Goal: Book appointment/travel/reservation

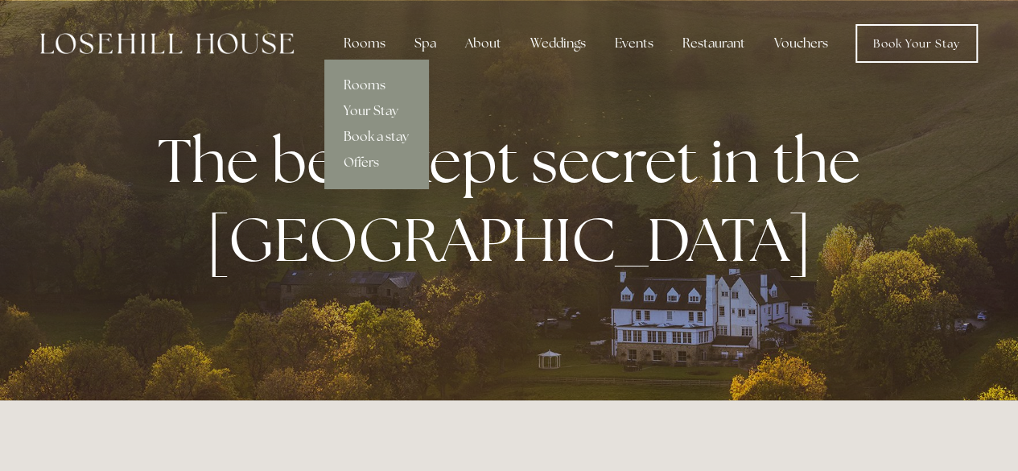
click at [380, 44] on div "Rooms" at bounding box center [365, 43] width 68 height 32
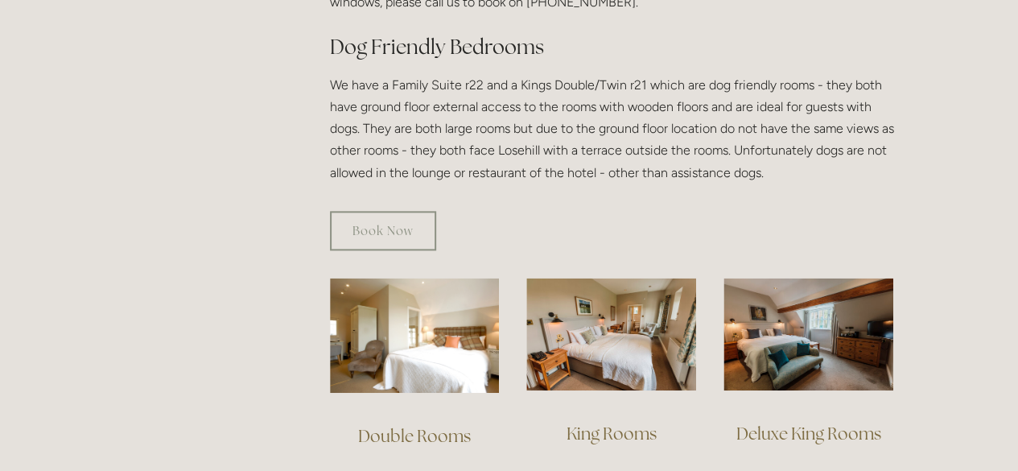
scroll to position [902, 0]
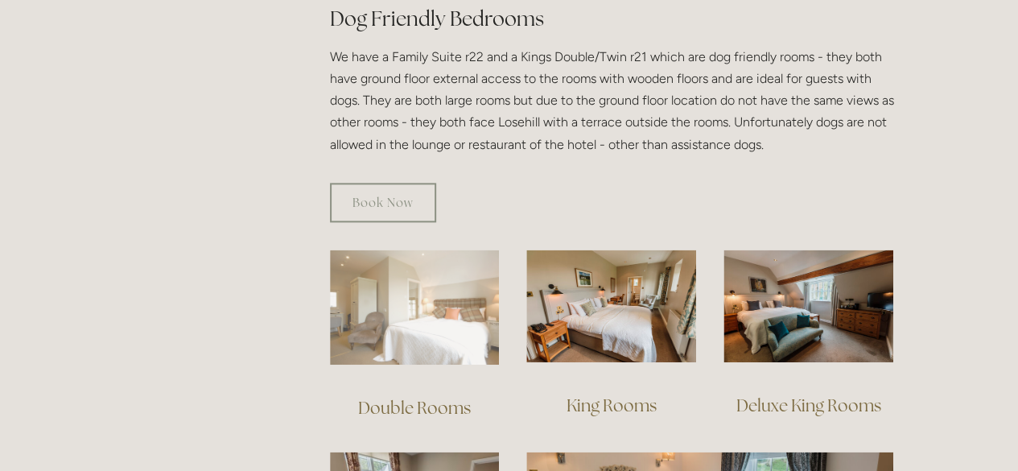
click at [474, 300] on img at bounding box center [415, 306] width 170 height 115
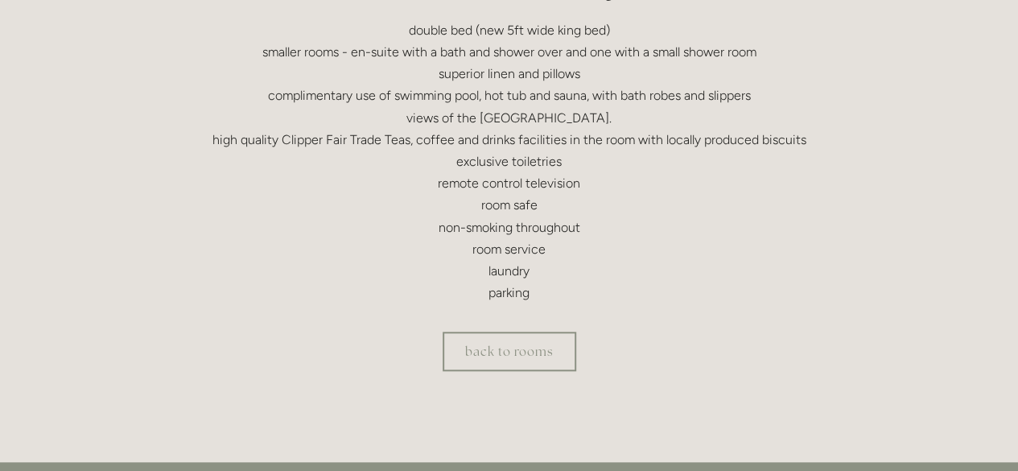
scroll to position [522, 0]
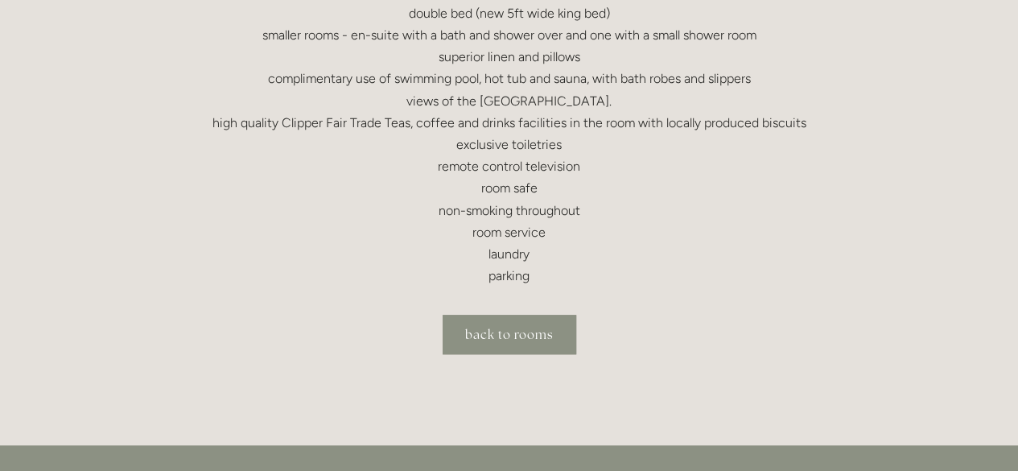
click at [556, 344] on link "back to rooms" at bounding box center [510, 334] width 134 height 39
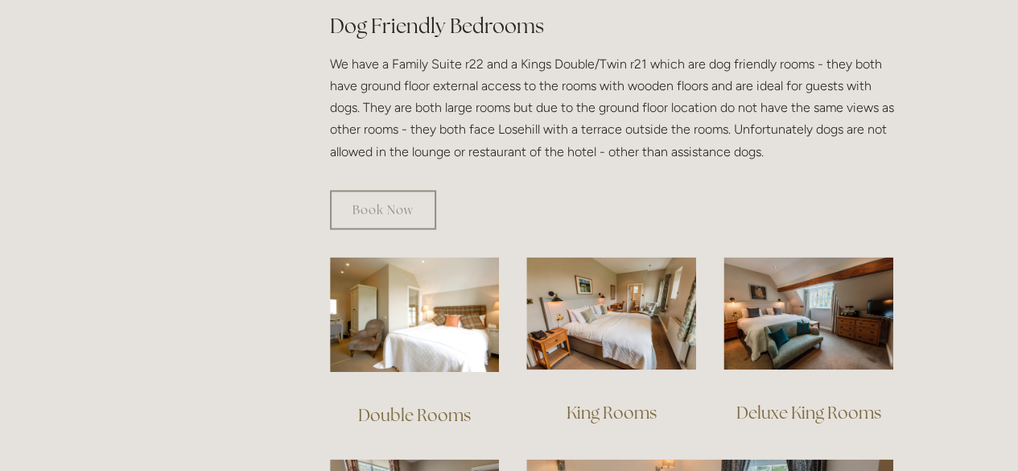
scroll to position [874, 0]
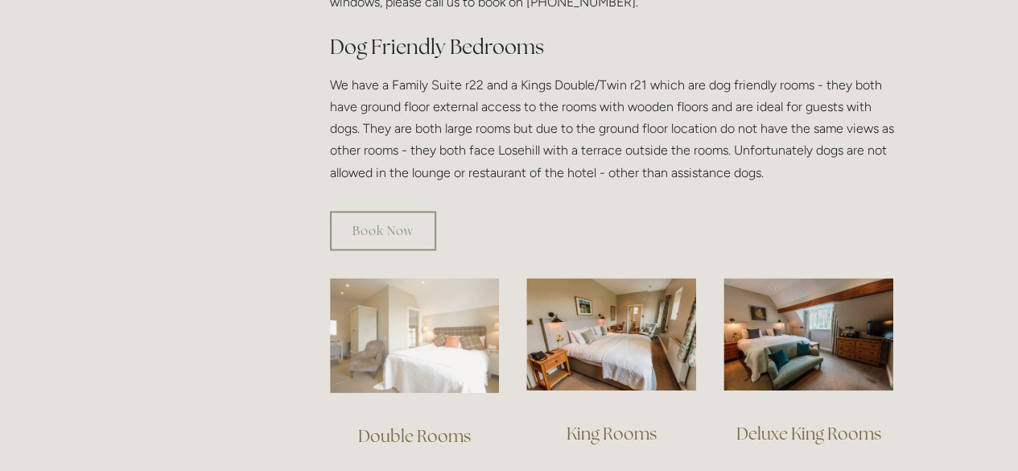
click at [399, 338] on img at bounding box center [415, 335] width 170 height 115
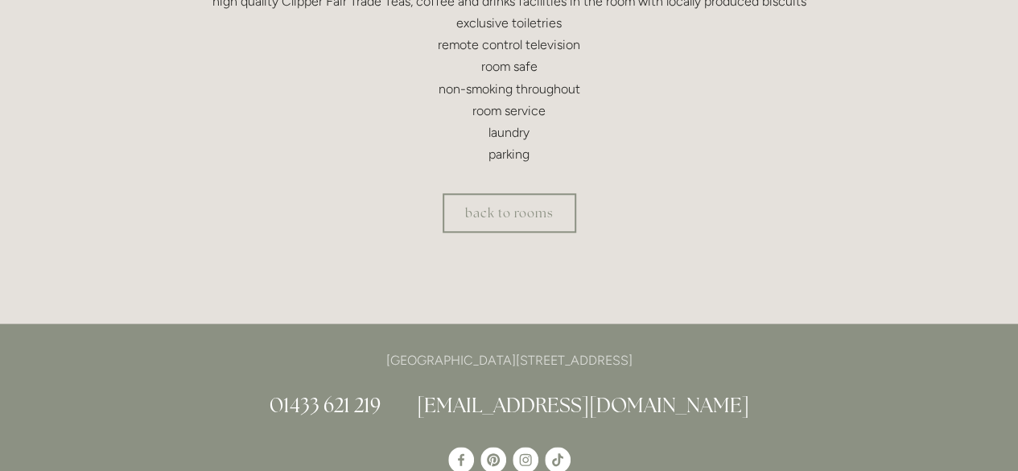
scroll to position [653, 0]
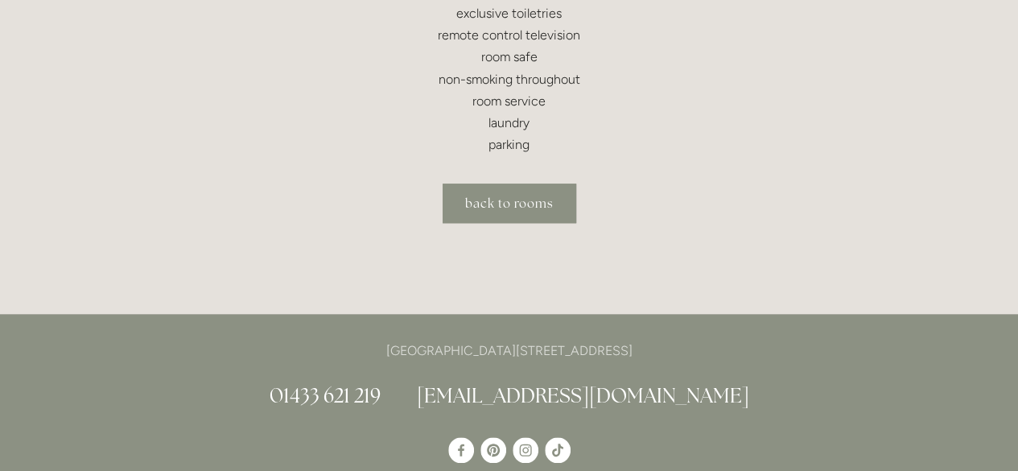
click at [494, 197] on link "back to rooms" at bounding box center [510, 202] width 134 height 39
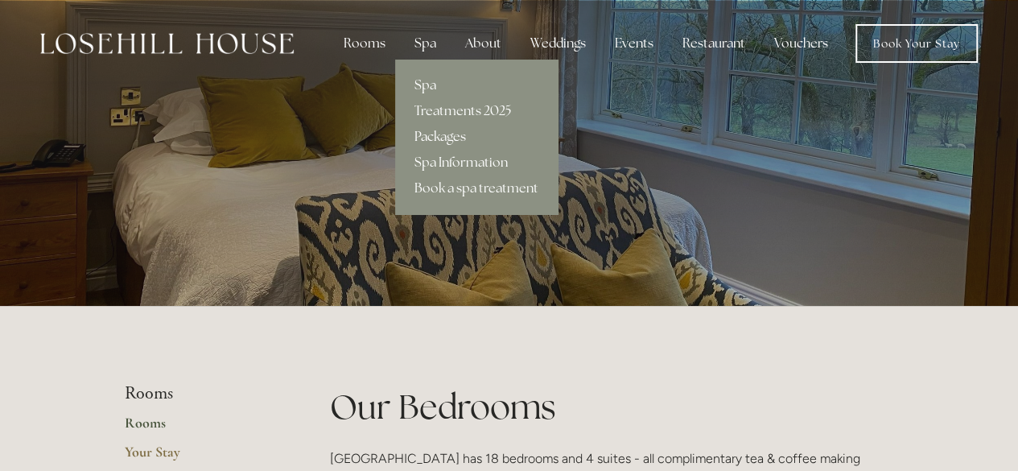
click at [447, 134] on link "Packages" at bounding box center [476, 137] width 163 height 26
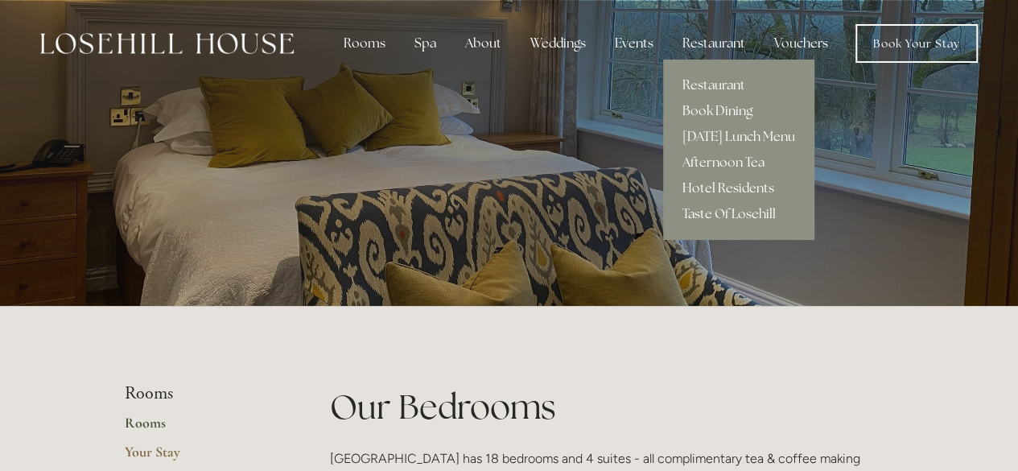
click at [740, 194] on link "Hotel Residents" at bounding box center [738, 188] width 151 height 26
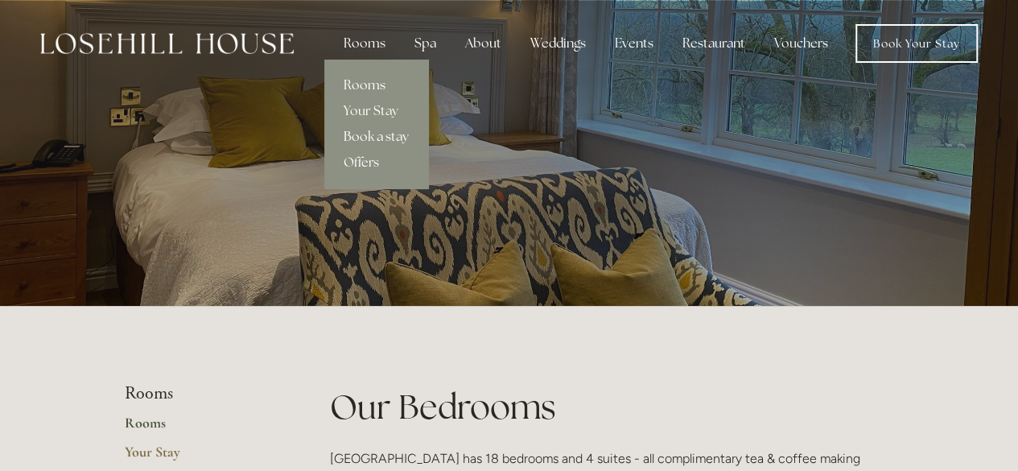
click at [381, 131] on link "Book a stay" at bounding box center [376, 137] width 104 height 26
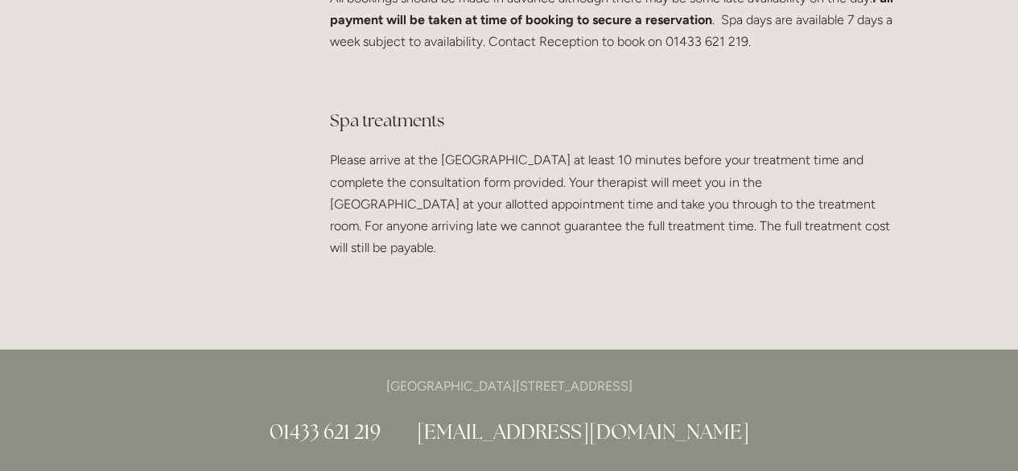
scroll to position [3155, 0]
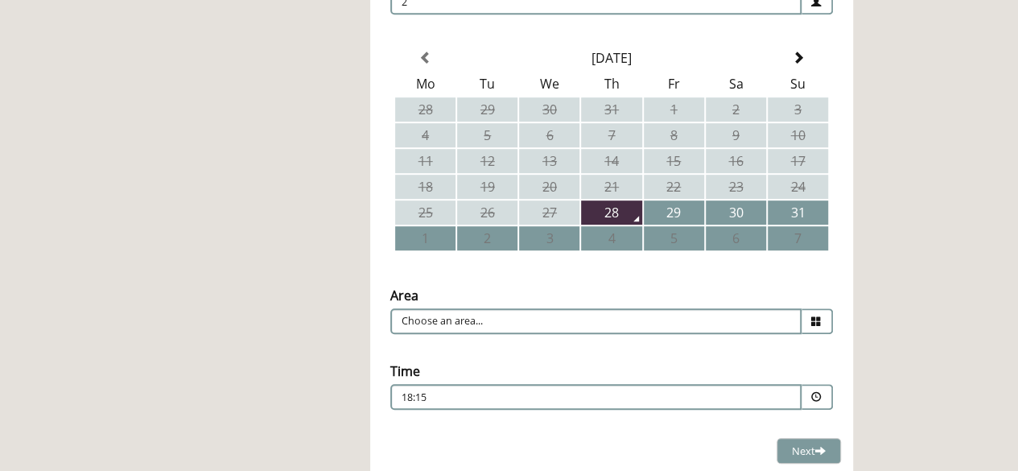
scroll to position [380, 0]
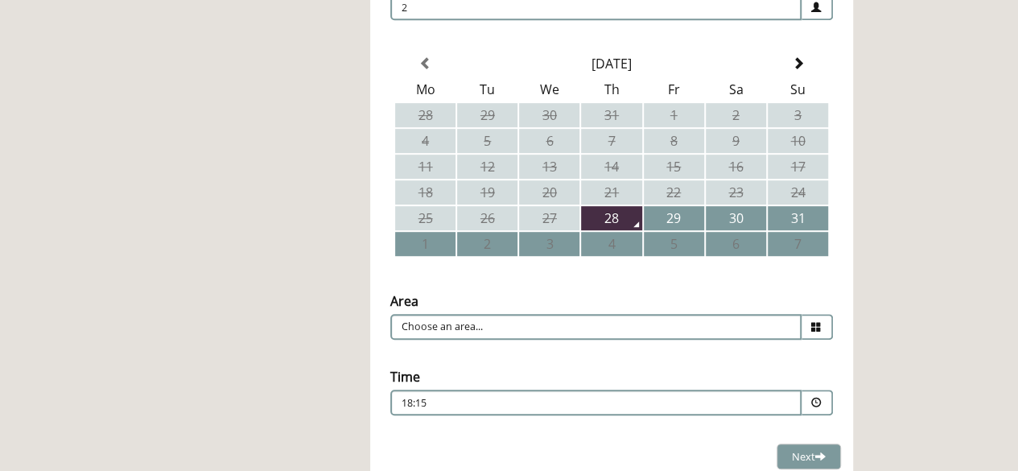
click at [825, 332] on span at bounding box center [817, 327] width 31 height 26
click at [778, 339] on div "Choose an area... Restaurant" at bounding box center [611, 327] width 443 height 26
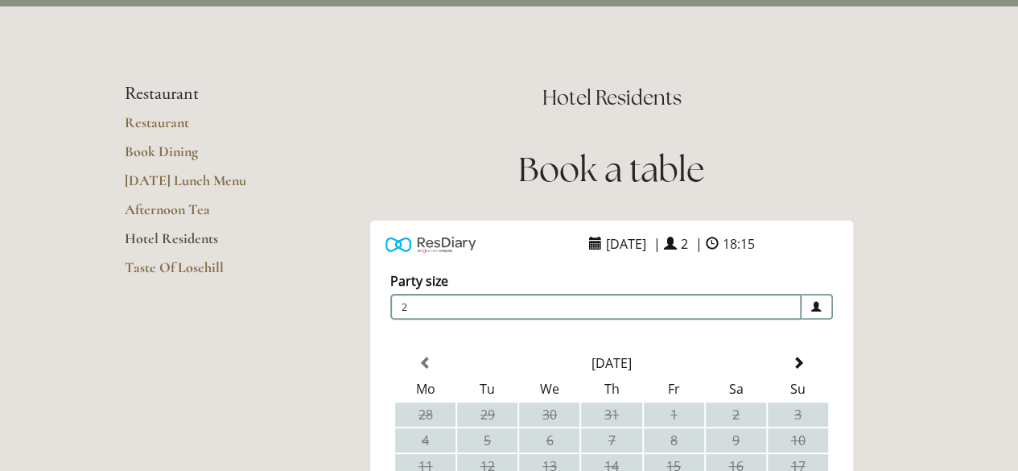
scroll to position [80, 0]
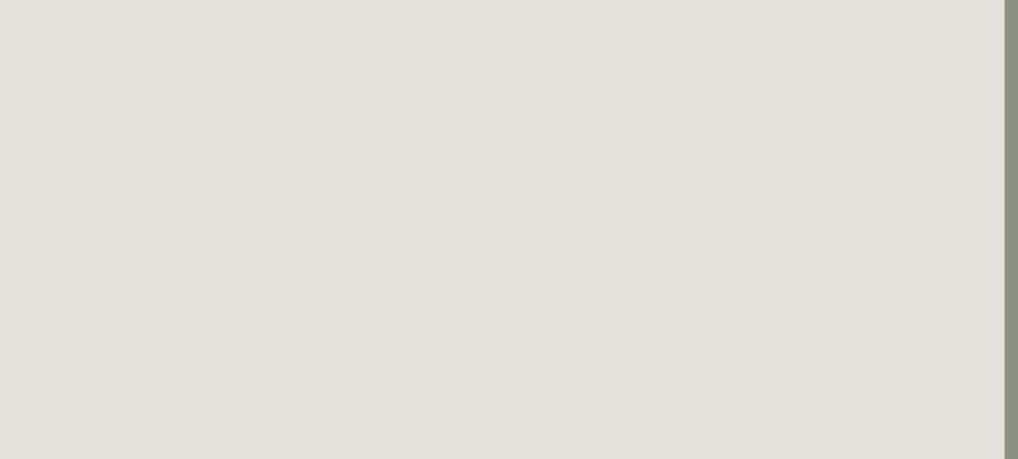
scroll to position [740, 14]
